Goal: Use online tool/utility: Utilize a website feature to perform a specific function

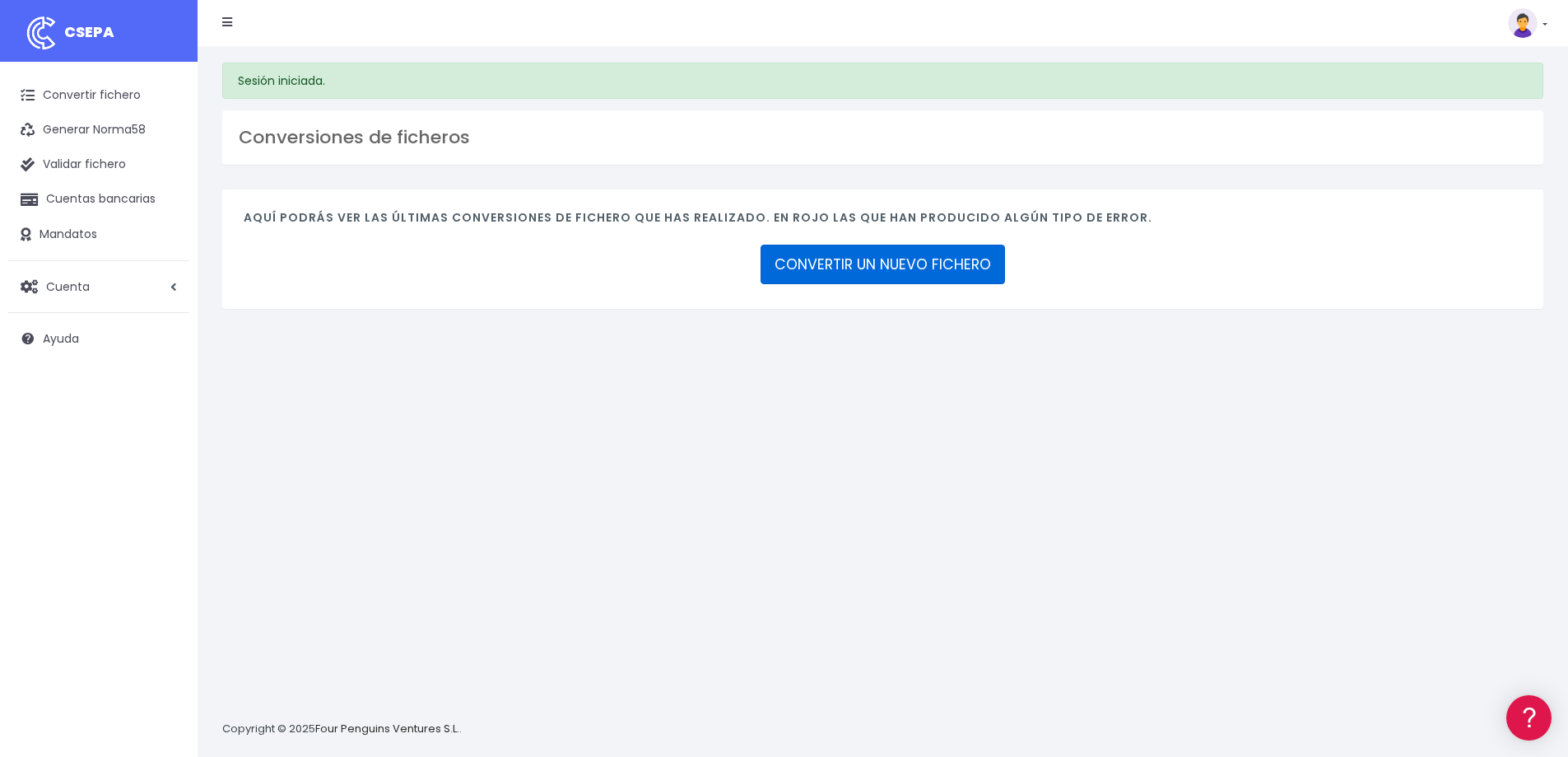
click at [928, 268] on link "CONVERTIR UN NUEVO FICHERO" at bounding box center [883, 264] width 244 height 40
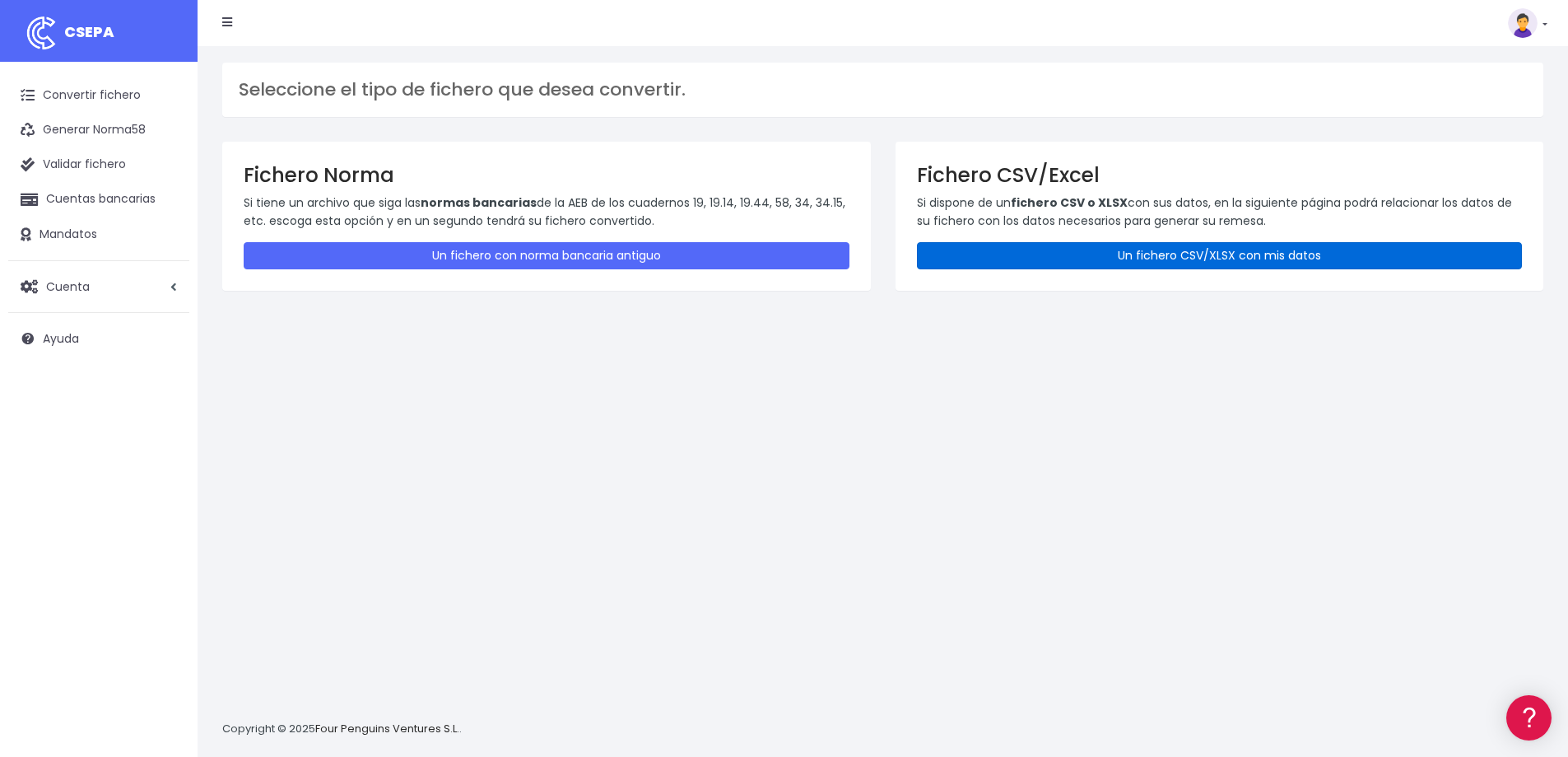
click at [1092, 252] on link "Un fichero CSV/XLSX con mis datos" at bounding box center [1220, 255] width 606 height 27
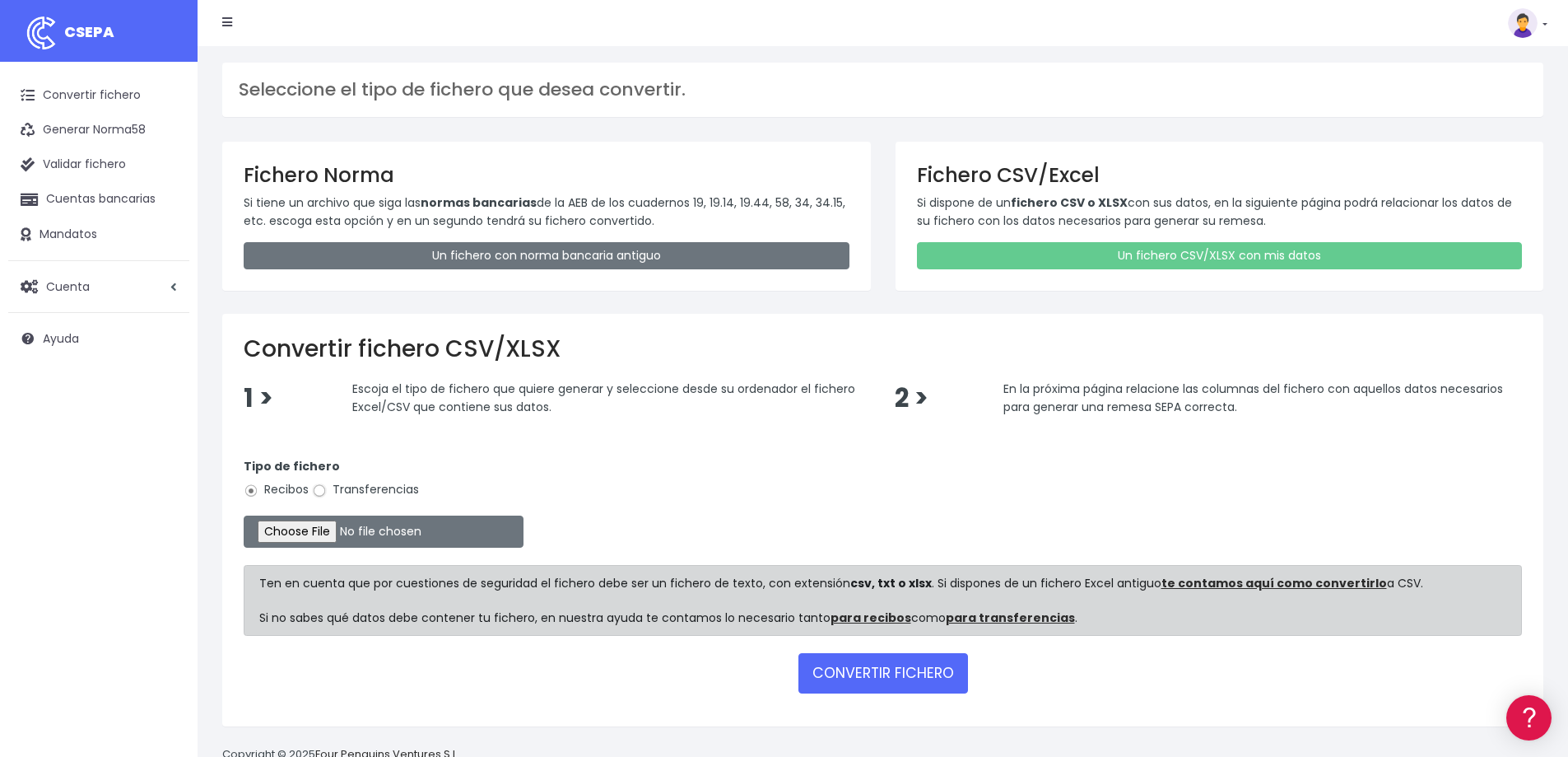
click at [322, 490] on input "Transferencias" at bounding box center [319, 491] width 15 height 15
radio input "true"
click at [327, 529] on input "file" at bounding box center [384, 531] width 280 height 32
type input "C:\fakepath\11.- Remesa Finalberti 30.09.25 - import.csv"
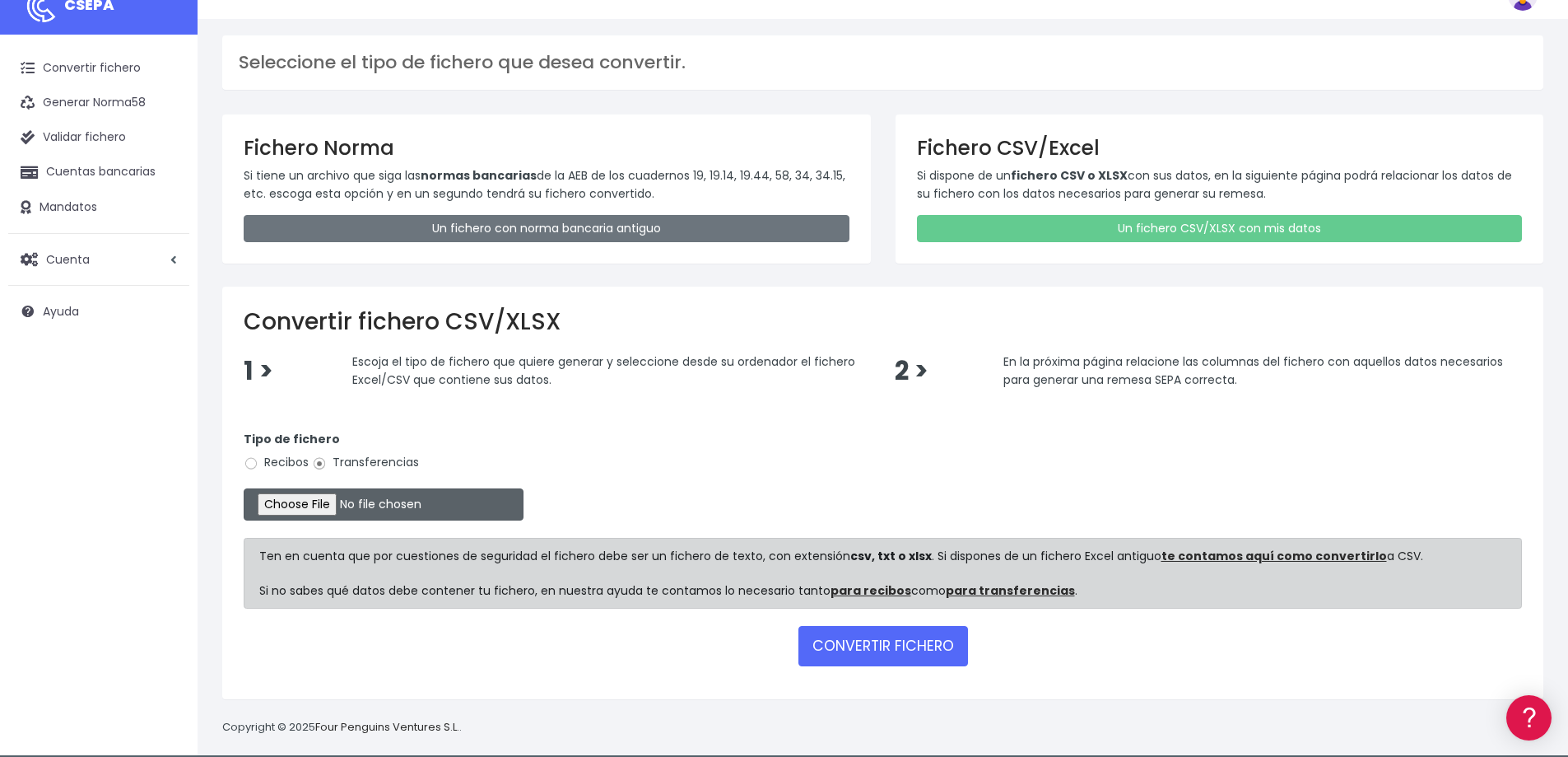
scroll to position [41, 0]
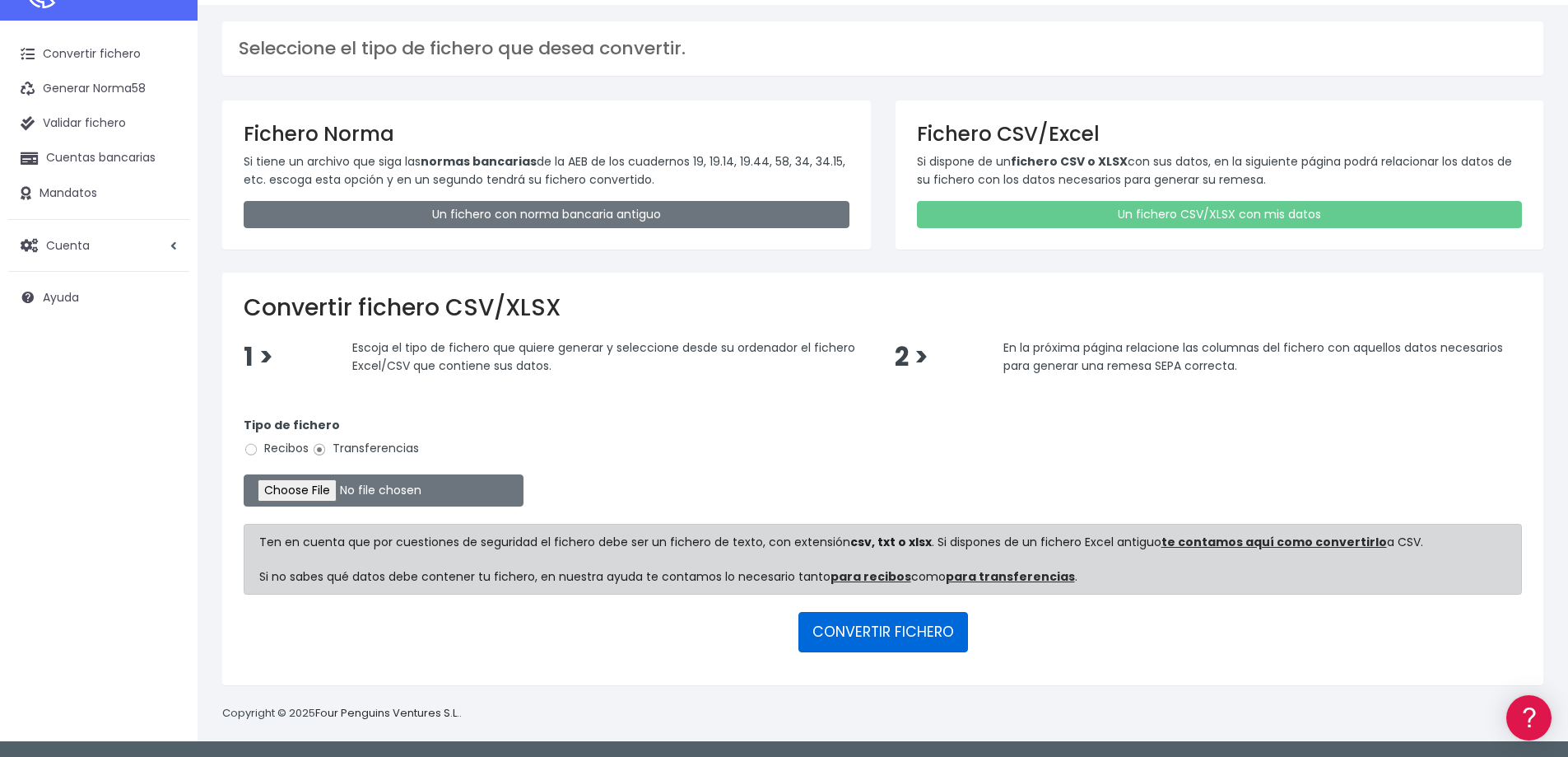
click at [900, 631] on button "CONVERTIR FICHERO" at bounding box center [883, 632] width 170 height 40
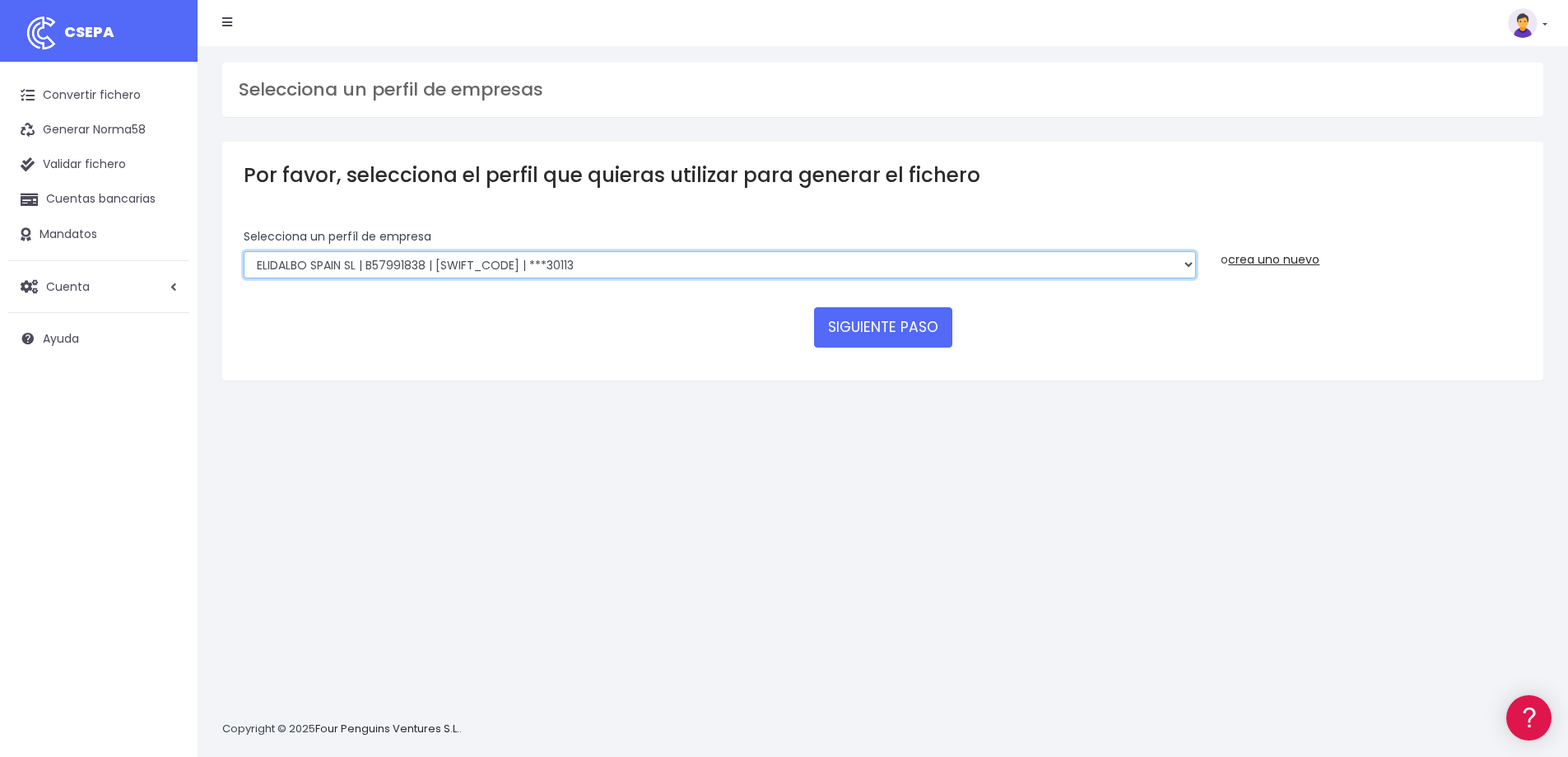
click at [733, 263] on select "RIUDAVETS ASSESSORS SL | B07873532 | CAIXESBBXXX | ***16514 FONTENILLE SANTA PO…" at bounding box center [719, 265] width 952 height 28
select select "2255"
click at [244, 251] on select "RIUDAVETS ASSESSORS SL | B07873532 | CAIXESBBXXX | ***16514 FONTENILLE SANTA PO…" at bounding box center [719, 265] width 952 height 28
click at [875, 321] on button "SIGUIENTE PASO" at bounding box center [883, 328] width 138 height 40
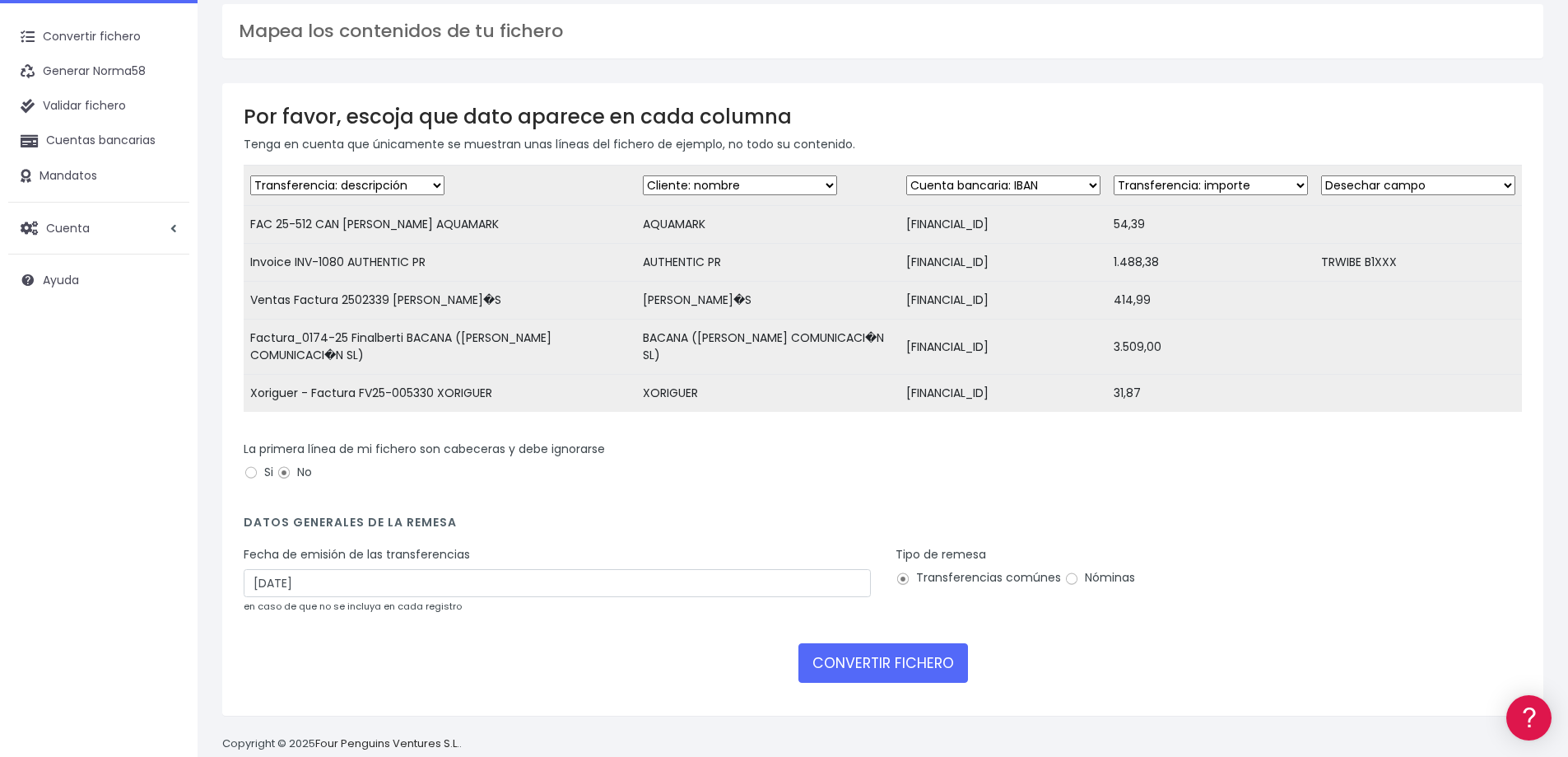
scroll to position [82, 0]
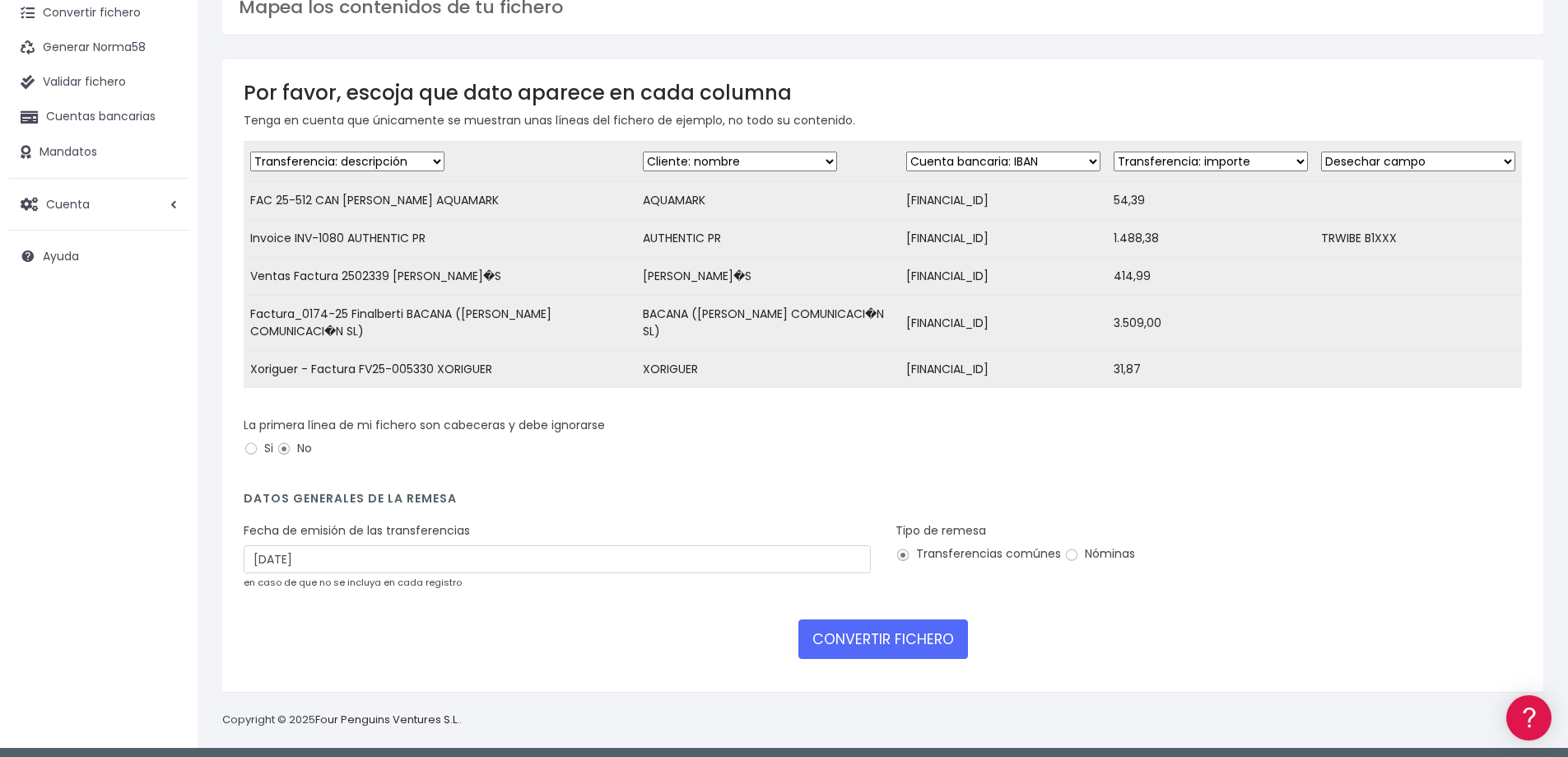
click at [1396, 162] on select "Desechar campo Cliente: nombre Cliente: DNI Cliente: Email Cliente: referencia …" at bounding box center [1418, 162] width 194 height 20
select select "bic"
click at [1321, 152] on select "Desechar campo Cliente: nombre Cliente: DNI Cliente: Email Cliente: referencia …" at bounding box center [1418, 162] width 194 height 20
click at [330, 559] on input "02/10/2025" at bounding box center [557, 560] width 627 height 28
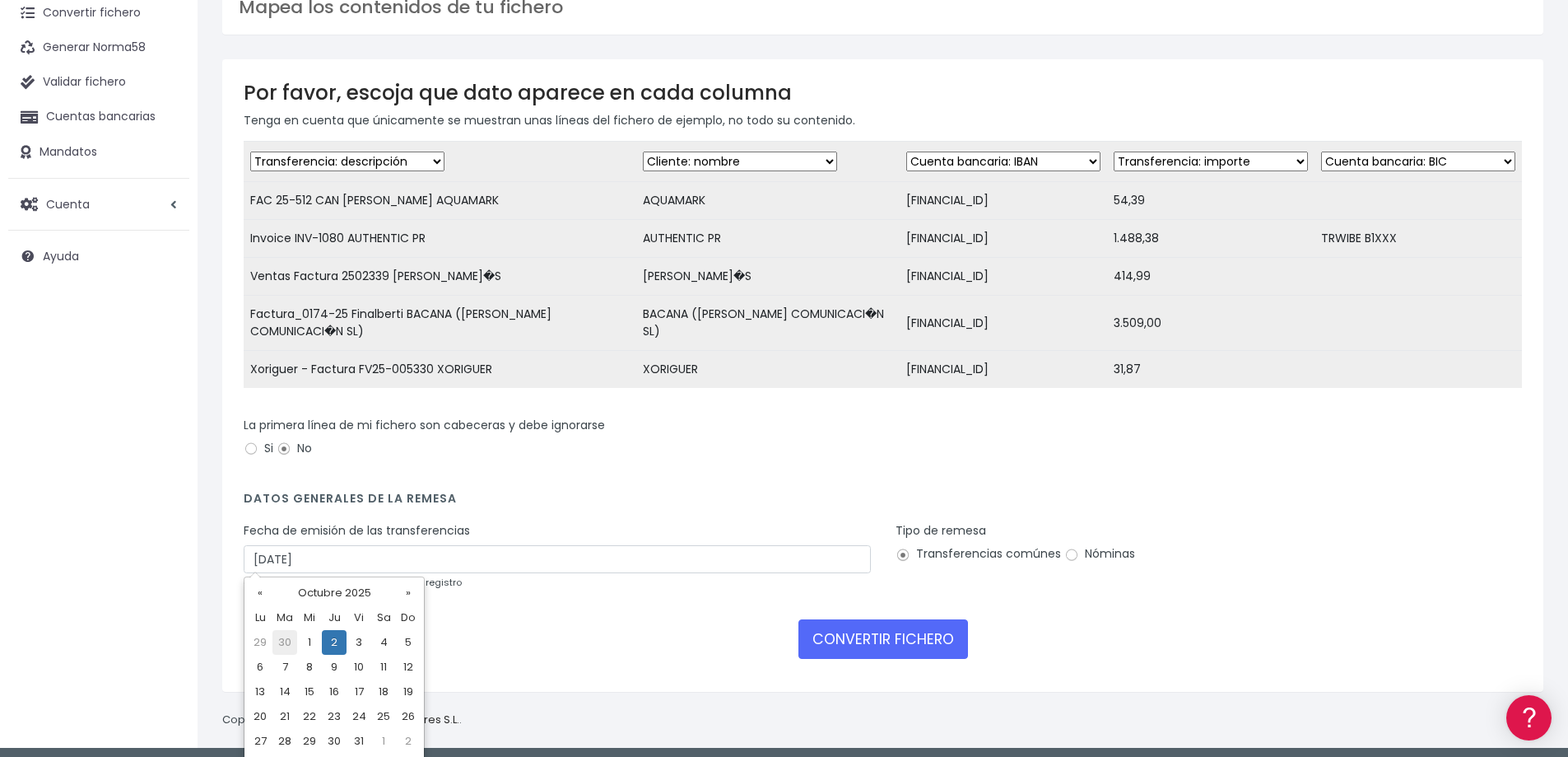
click at [286, 637] on td "30" at bounding box center [285, 643] width 25 height 25
type input "30/09/2025"
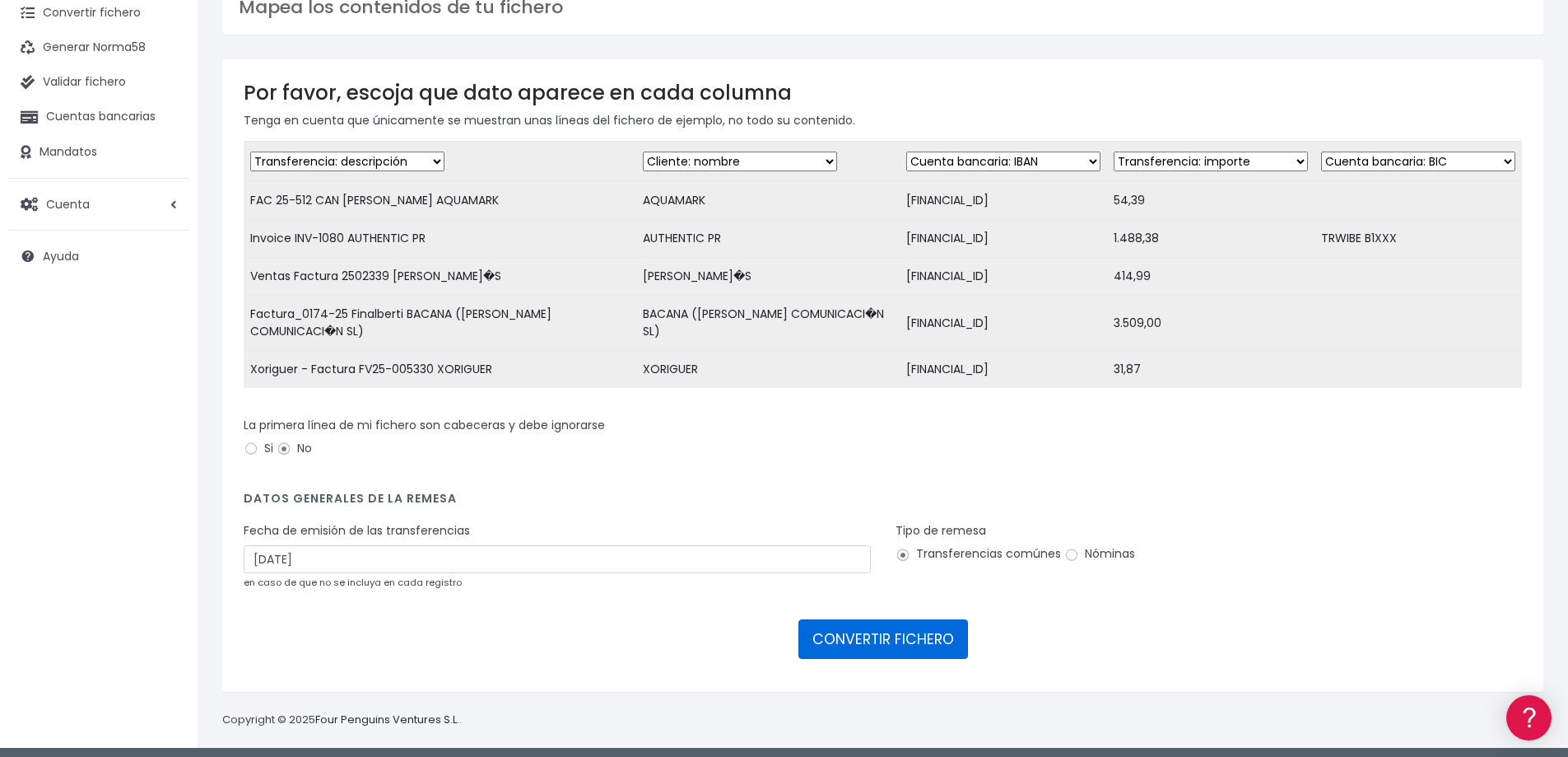
click at [879, 628] on button "CONVERTIR FICHERO" at bounding box center [883, 639] width 170 height 40
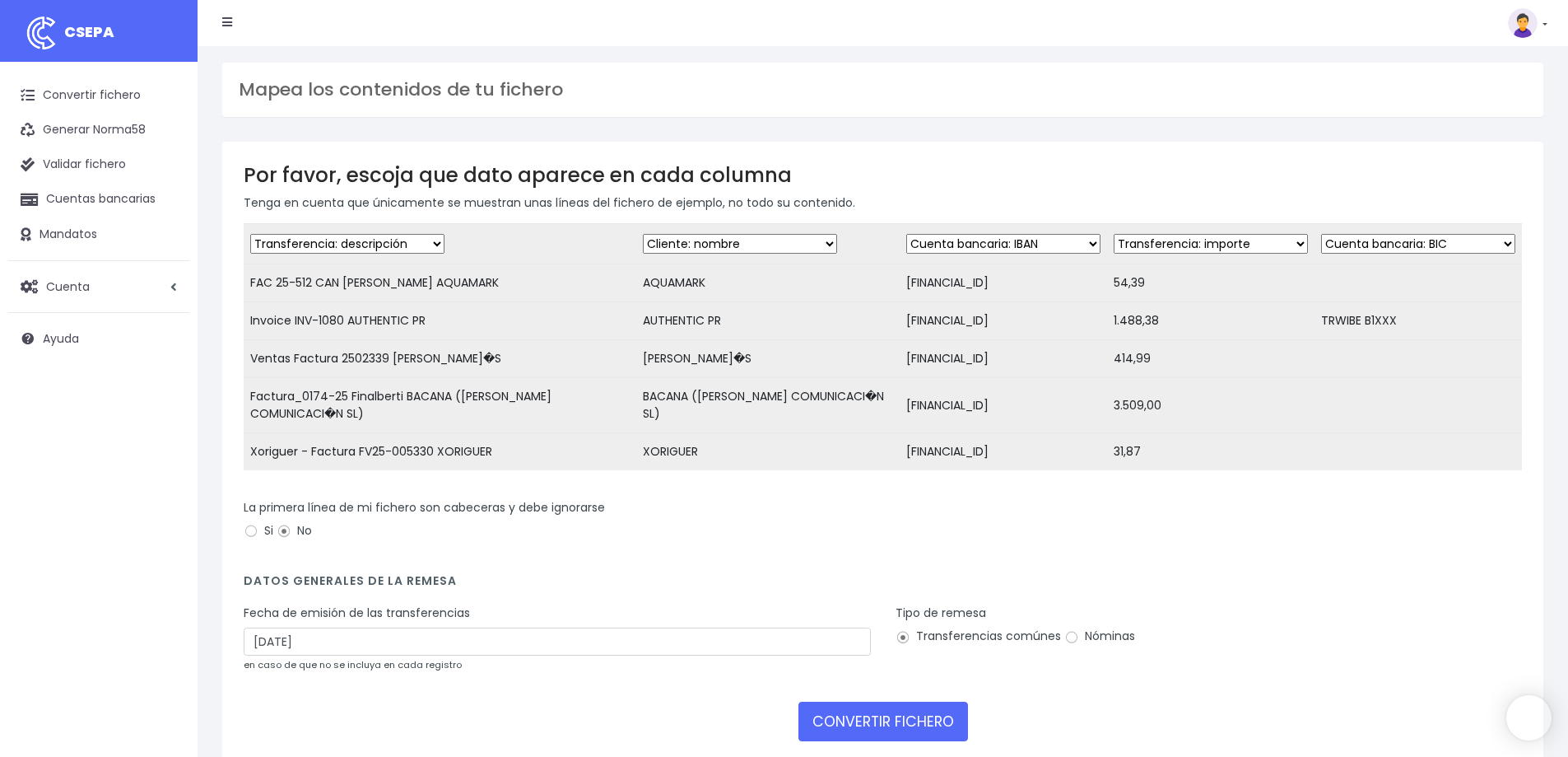
select select "bic"
click at [109, 101] on link "Convertir fichero" at bounding box center [99, 95] width 181 height 35
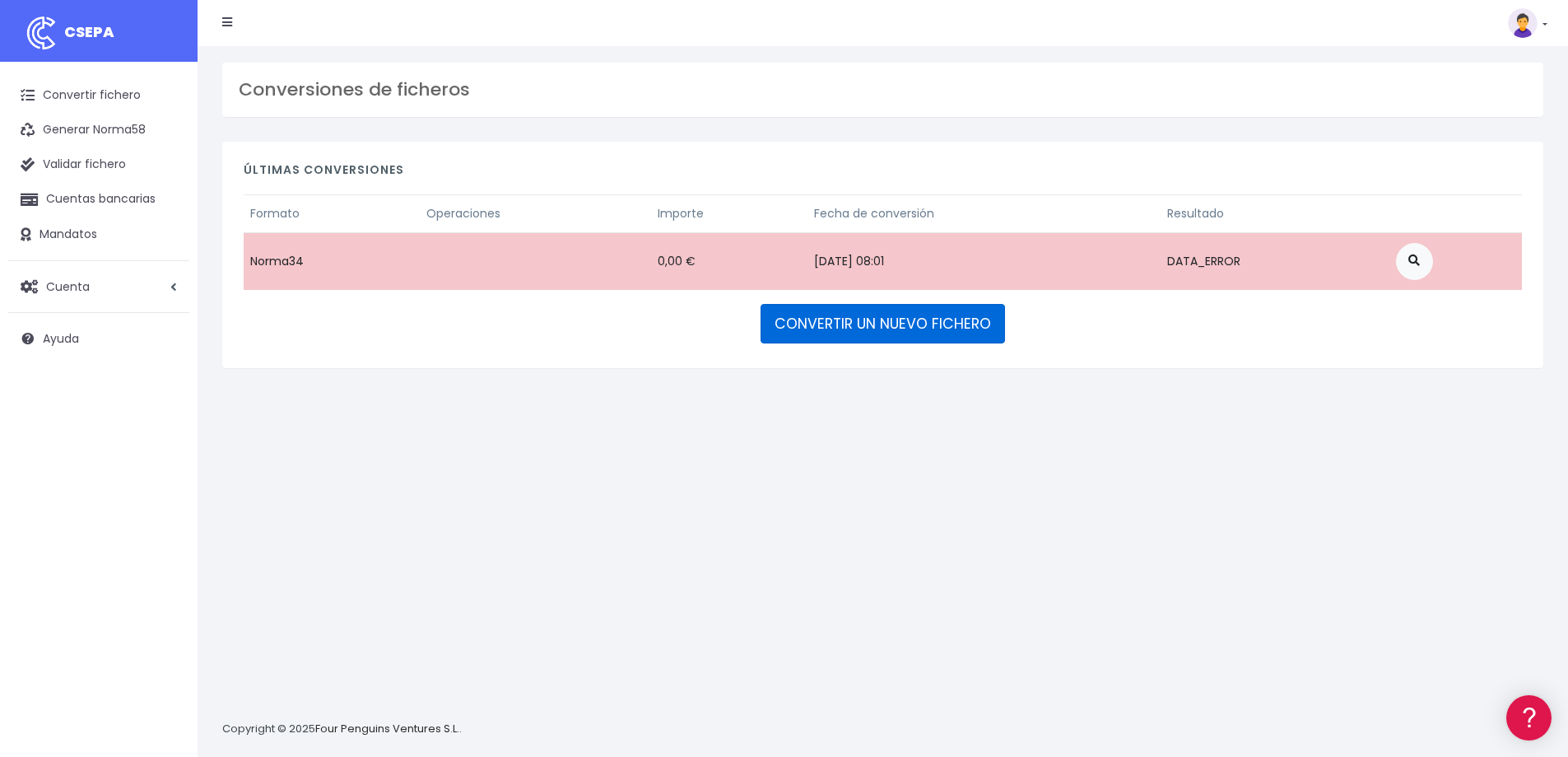
click at [874, 323] on link "CONVERTIR UN NUEVO FICHERO" at bounding box center [883, 324] width 244 height 40
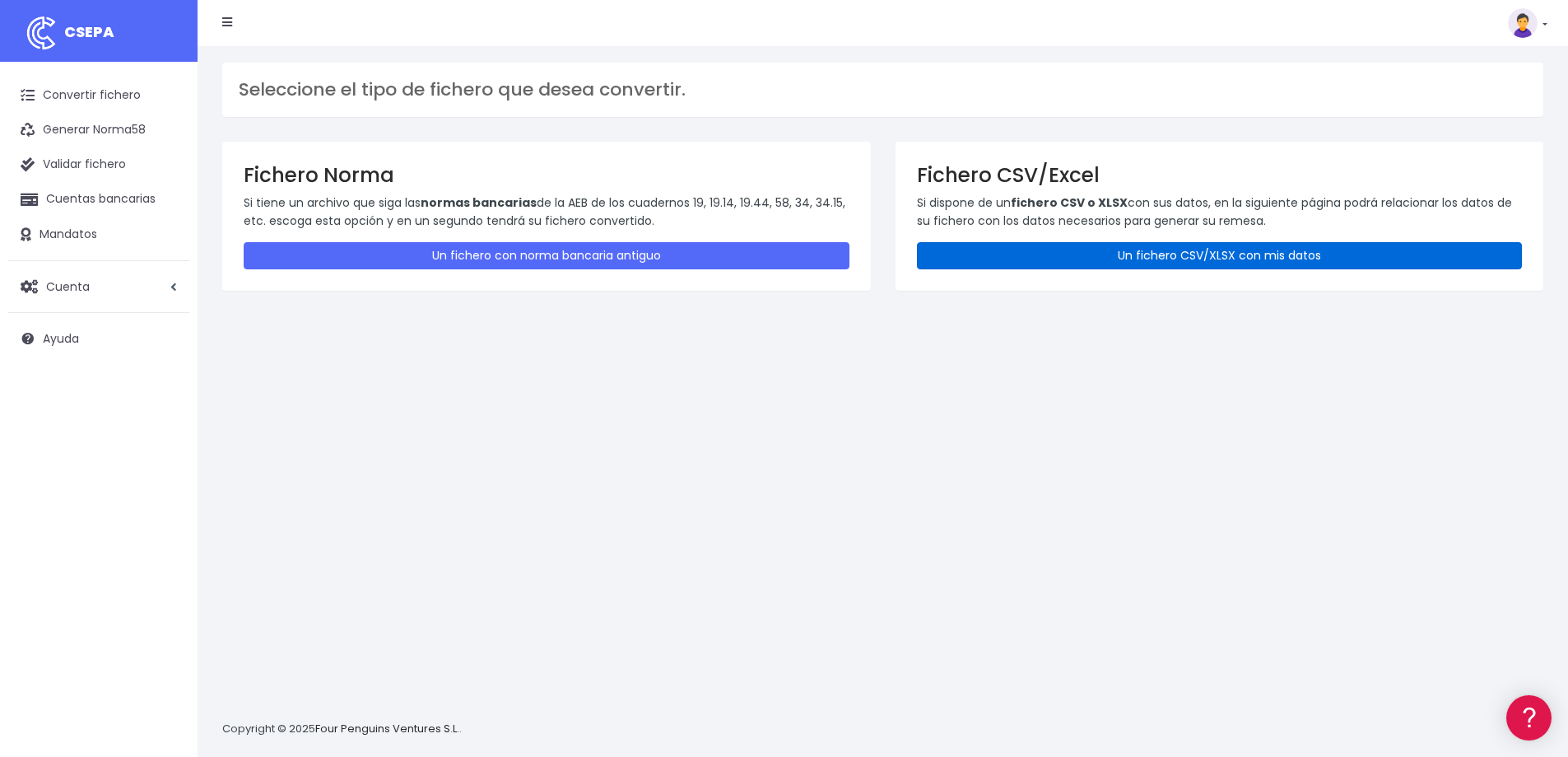
click at [1145, 251] on link "Un fichero CSV/XLSX con mis datos" at bounding box center [1220, 255] width 606 height 27
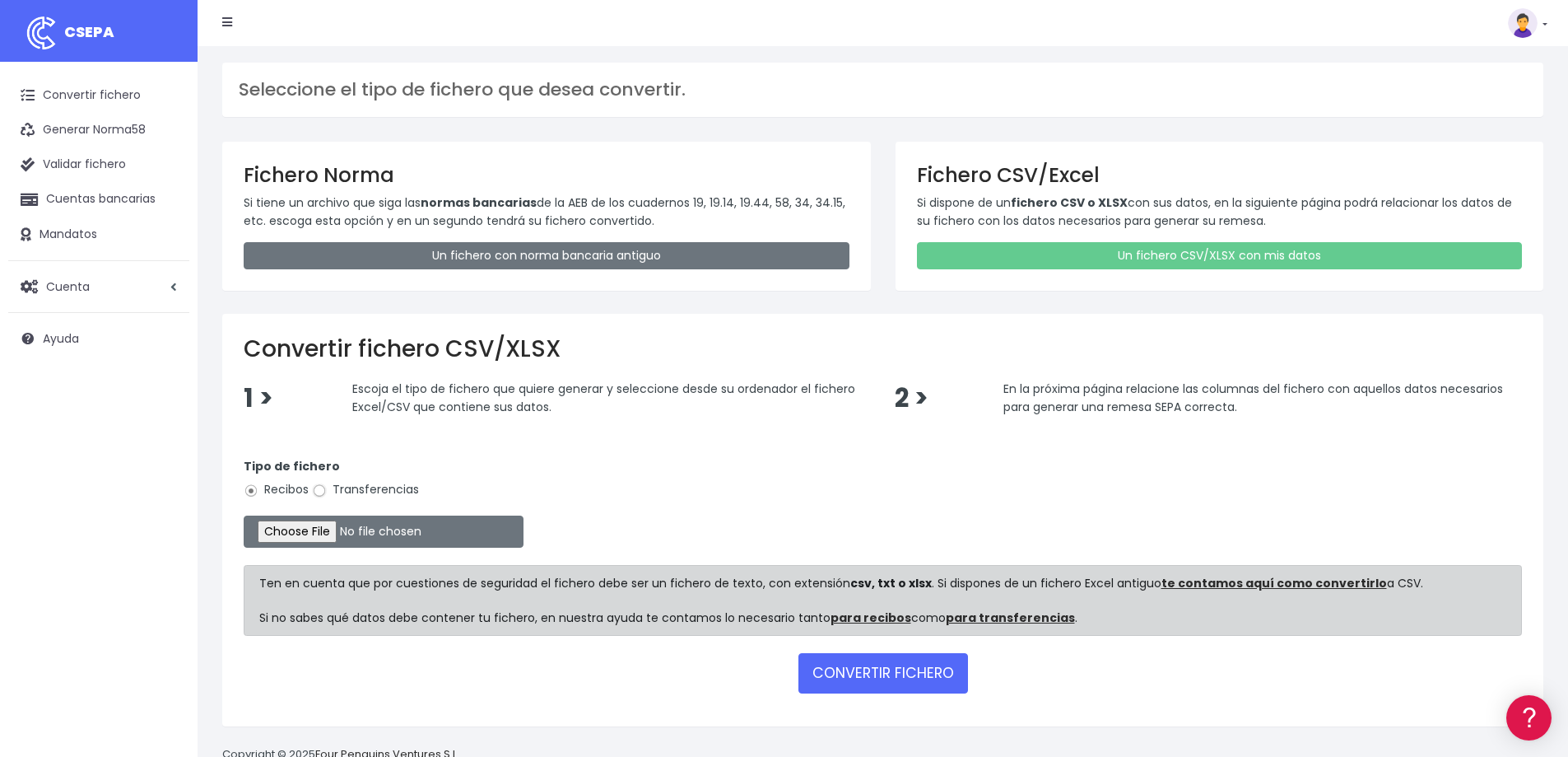
click at [322, 492] on input "Transferencias" at bounding box center [319, 491] width 15 height 15
radio input "true"
click at [320, 532] on input "file" at bounding box center [384, 531] width 280 height 32
type input "C:\fakepath\11.- Remesa Finalberti 30.09.25 - import.csv"
click at [871, 673] on button "CONVERTIR FICHERO" at bounding box center [883, 673] width 170 height 40
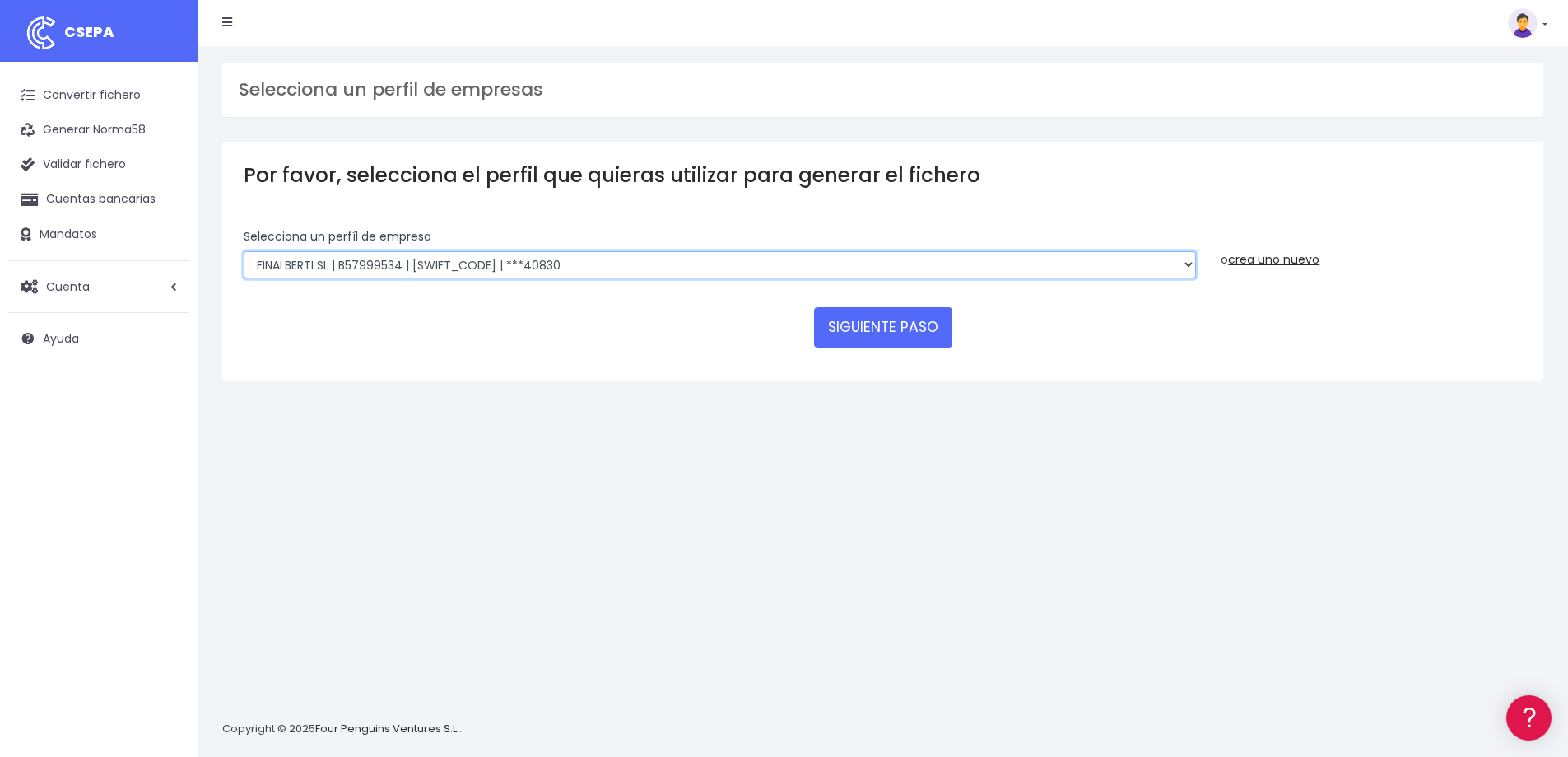
click at [470, 270] on select "RIUDAVETS ASSESSORS SL | B07873532 | [SWIFT_CODE] | ***[GEOGRAPHIC_DATA] | B579…" at bounding box center [719, 265] width 952 height 28
click at [244, 251] on select "RIUDAVETS ASSESSORS SL | B07873532 | [SWIFT_CODE] | ***[GEOGRAPHIC_DATA] | B579…" at bounding box center [719, 265] width 952 height 28
click at [918, 319] on button "SIGUIENTE PASO" at bounding box center [883, 328] width 138 height 40
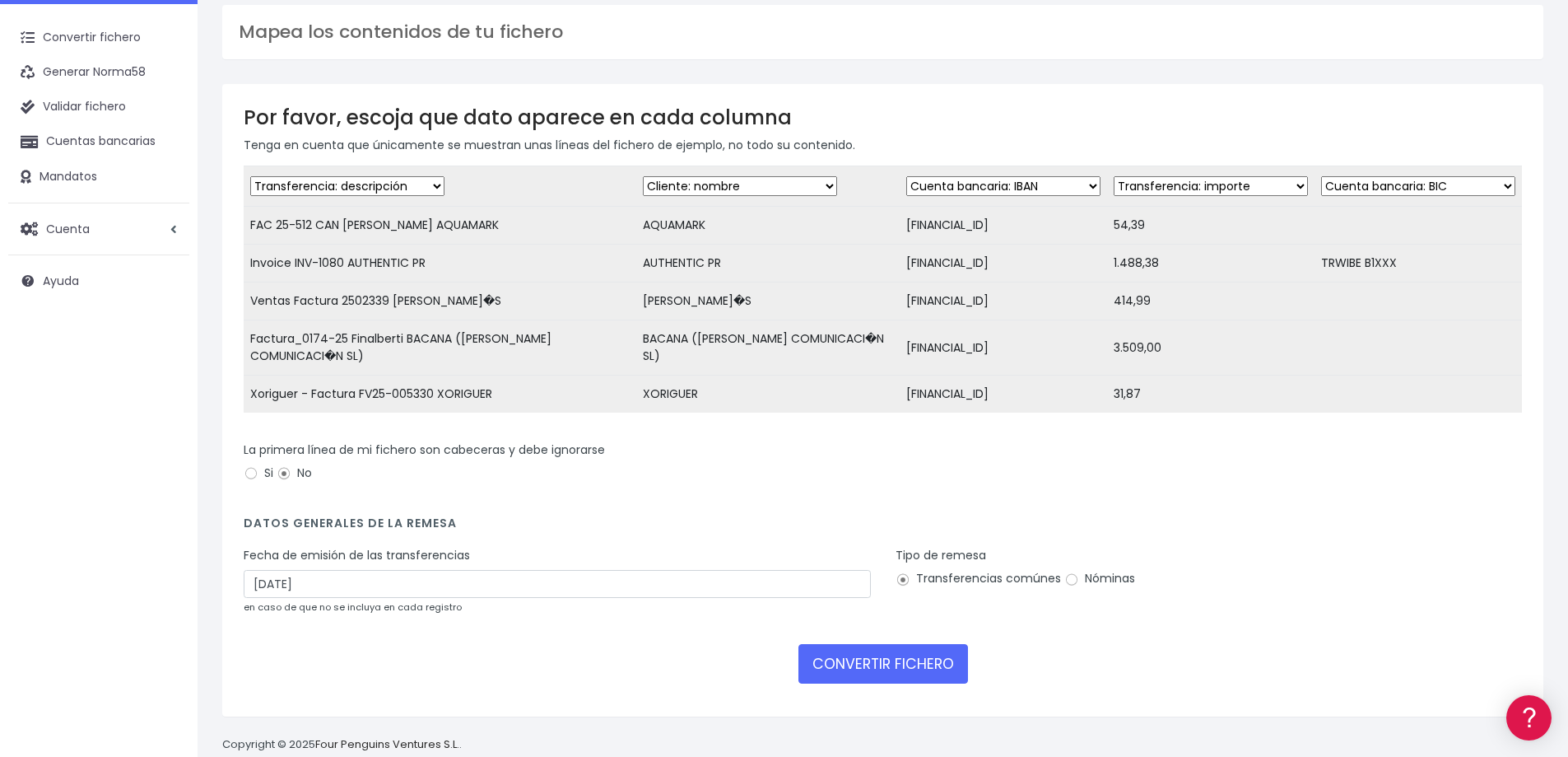
scroll to position [84, 0]
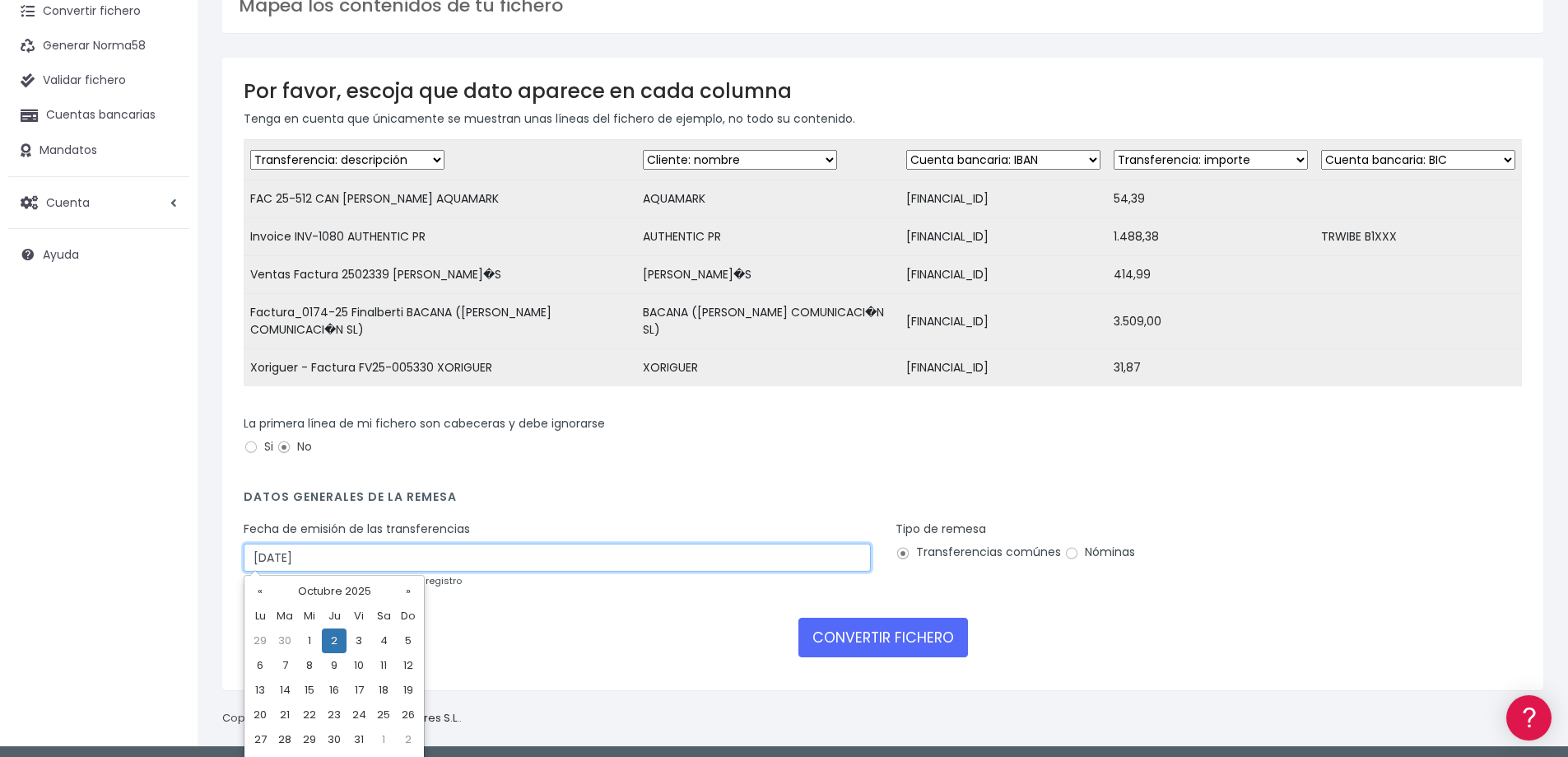
click at [298, 555] on input "[DATE]" at bounding box center [557, 558] width 627 height 28
click at [284, 638] on td "30" at bounding box center [285, 641] width 25 height 25
type input "[DATE]"
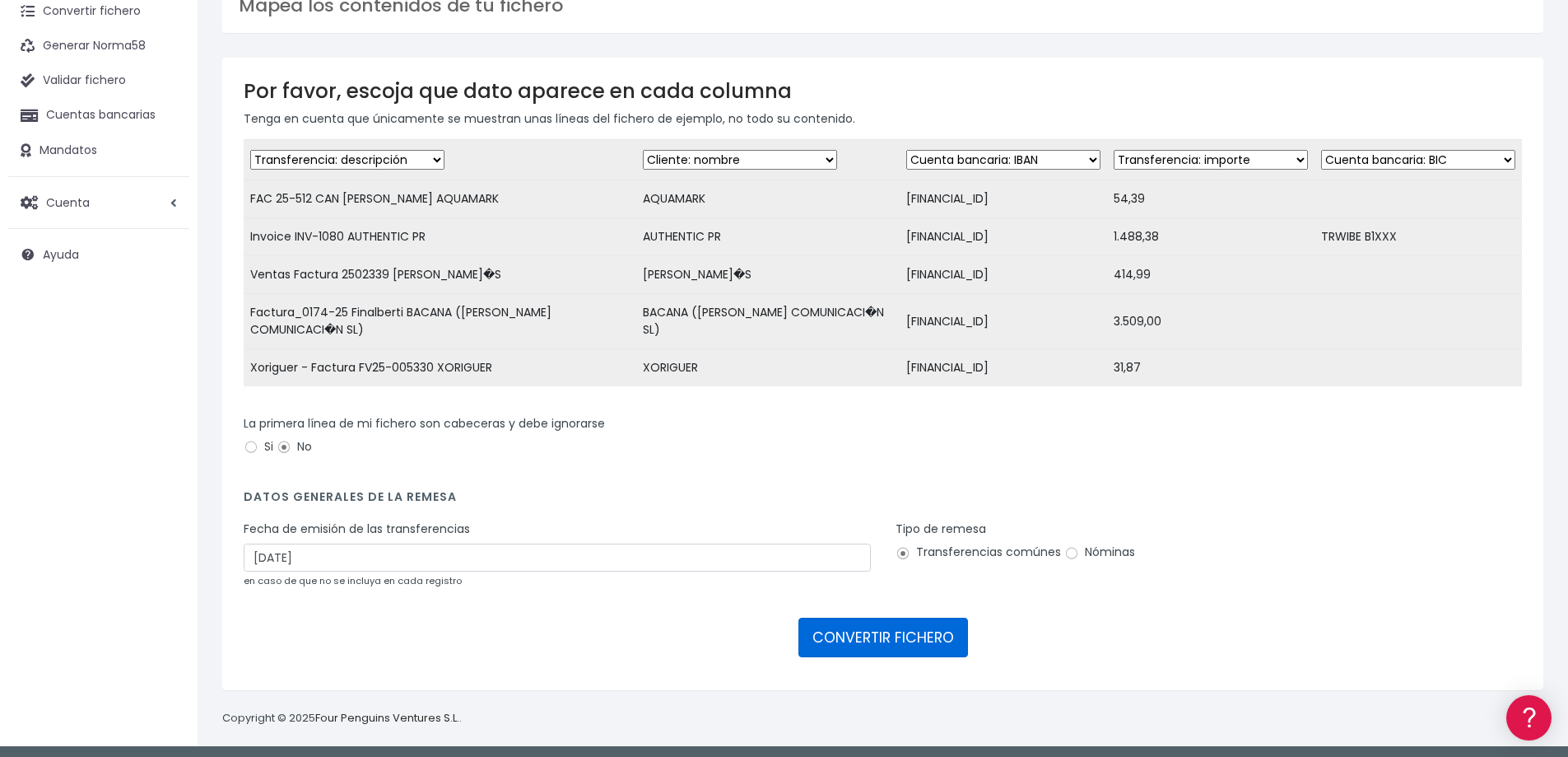
click at [875, 635] on button "CONVERTIR FICHERO" at bounding box center [883, 638] width 170 height 40
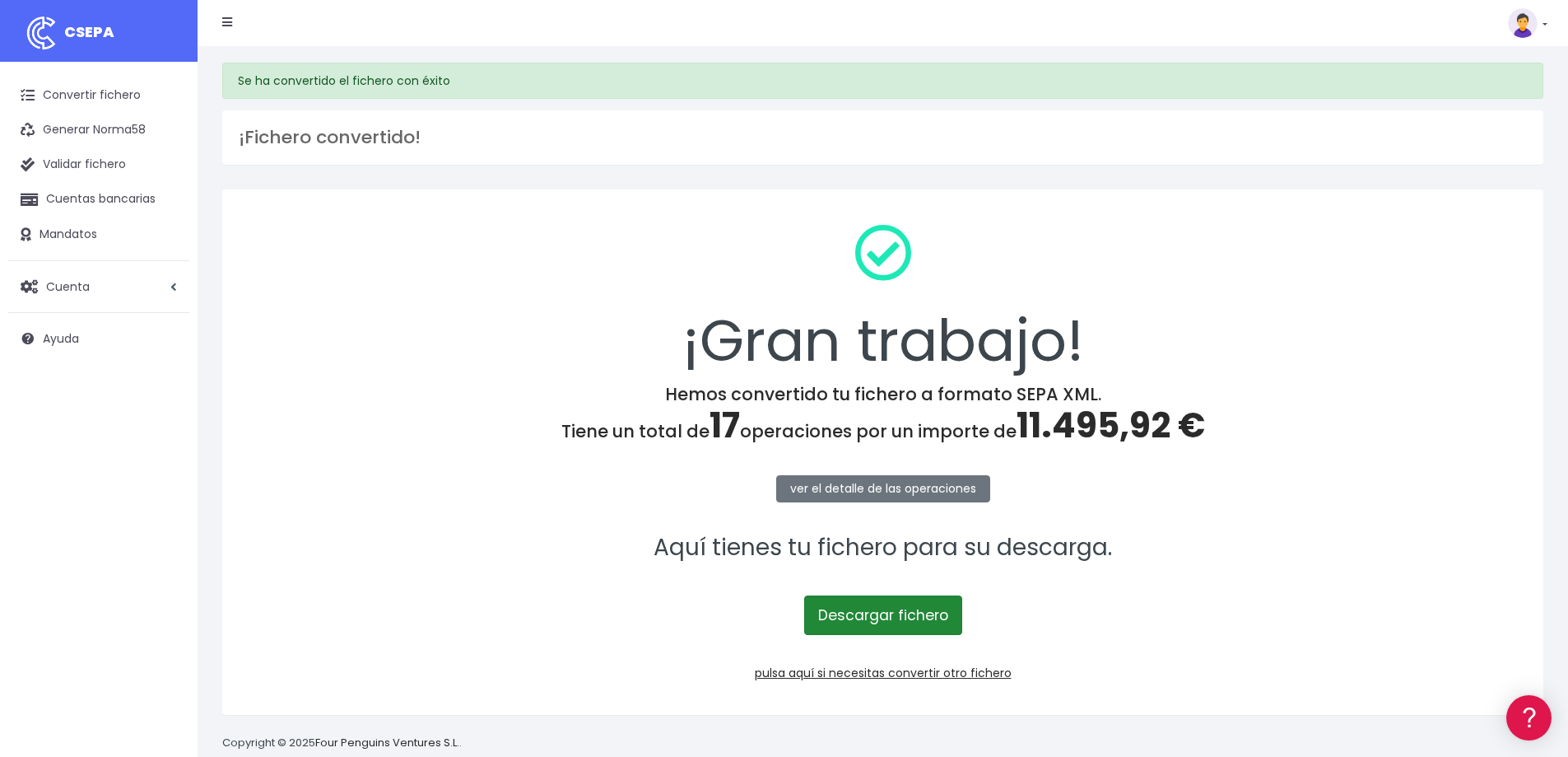
click at [887, 618] on link "Descargar fichero" at bounding box center [883, 615] width 158 height 40
